Goal: Ask a question: Seek information or help from site administrators or community

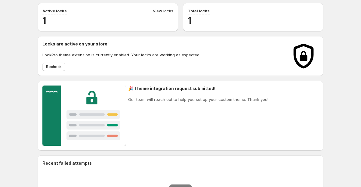
scroll to position [20, 0]
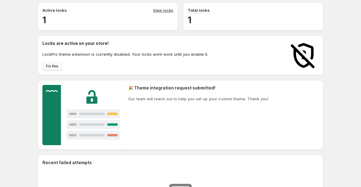
click at [59, 69] on button "Fix this" at bounding box center [52, 66] width 20 height 8
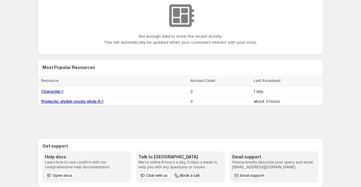
scroll to position [210, 0]
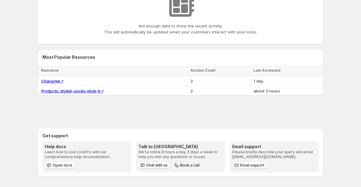
click at [162, 166] on span "Chat with us" at bounding box center [156, 165] width 21 height 5
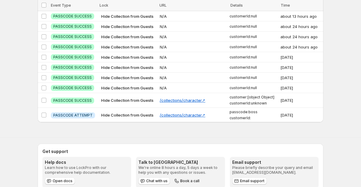
scroll to position [221, 0]
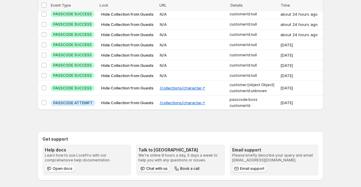
click at [154, 166] on span "Chat with us" at bounding box center [156, 168] width 21 height 5
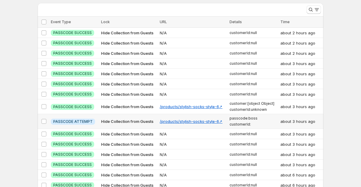
scroll to position [0, 0]
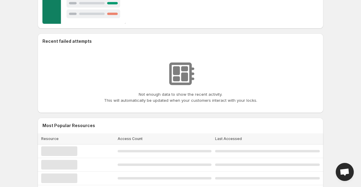
scroll to position [157, 0]
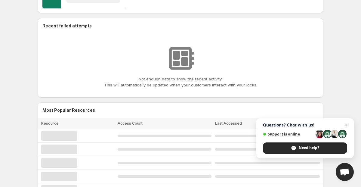
click at [346, 173] on span "Open chat" at bounding box center [345, 172] width 10 height 8
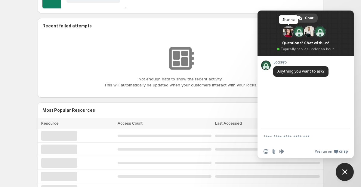
click at [288, 33] on span at bounding box center [288, 31] width 11 height 11
click at [298, 33] on span at bounding box center [298, 31] width 11 height 11
click at [311, 34] on span at bounding box center [309, 31] width 11 height 11
click at [319, 34] on span at bounding box center [319, 31] width 11 height 11
click at [279, 140] on textarea "Compose your message..." at bounding box center [299, 139] width 71 height 11
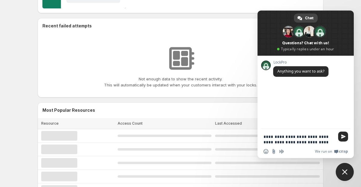
drag, startPoint x: 327, startPoint y: 142, endPoint x: 286, endPoint y: 141, distance: 40.9
click at [286, 141] on textarea "**********" at bounding box center [299, 139] width 71 height 11
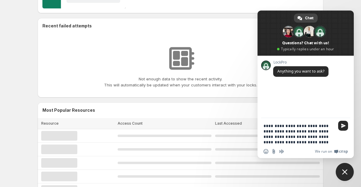
type textarea "**********"
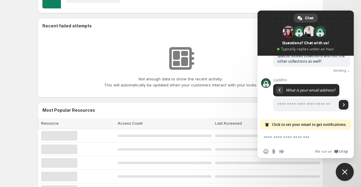
scroll to position [46, 0]
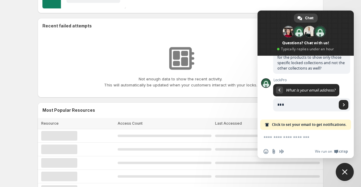
type input "**********"
click at [344, 106] on span "Send" at bounding box center [344, 105] width 10 height 10
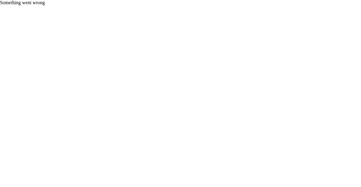
scroll to position [0, 0]
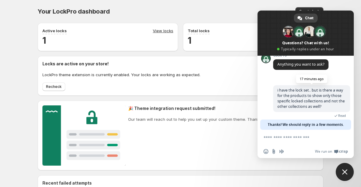
scroll to position [13, 0]
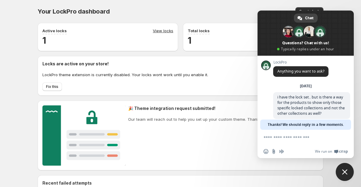
scroll to position [13, 0]
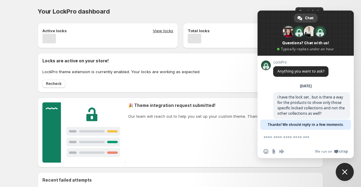
scroll to position [13, 0]
